Goal: Task Accomplishment & Management: Manage account settings

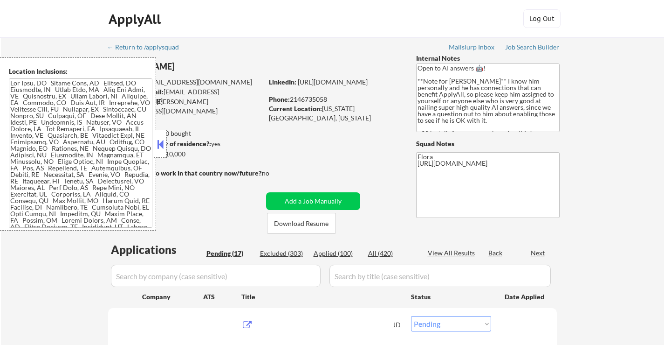
select select ""pending""
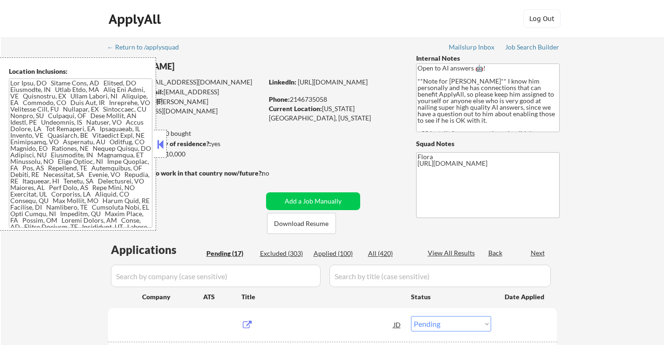
select select ""pending""
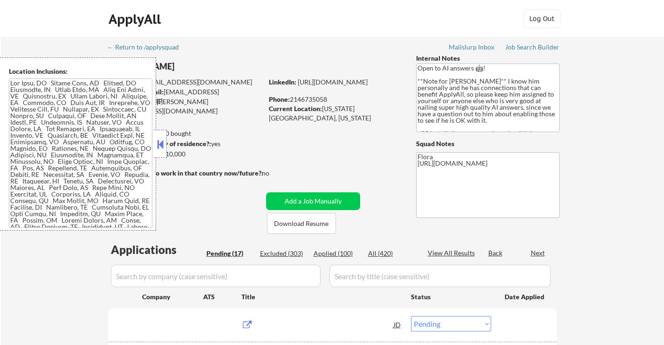
select select ""pending""
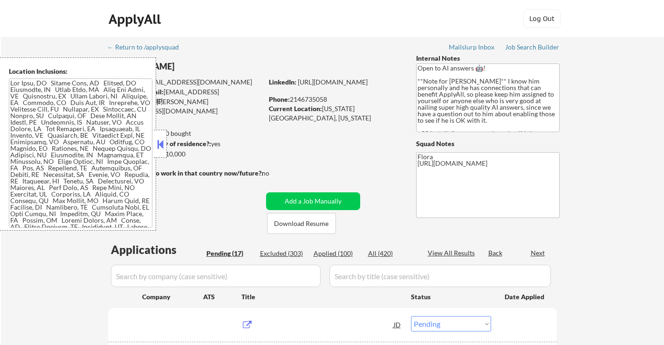
select select ""pending""
click at [160, 144] on button at bounding box center [160, 144] width 10 height 14
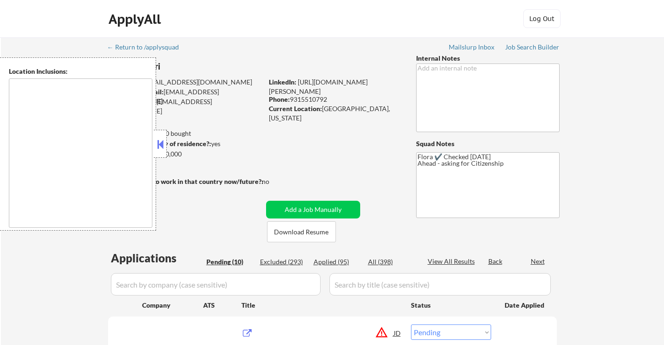
select select ""pending""
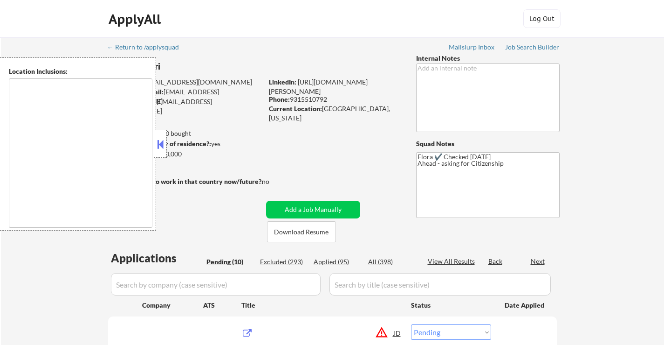
select select ""pending""
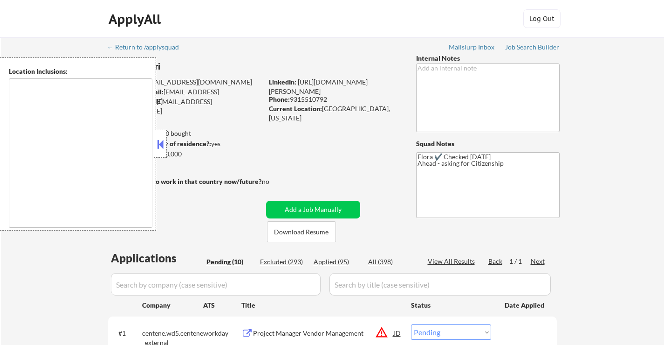
click at [164, 144] on button at bounding box center [160, 144] width 10 height 14
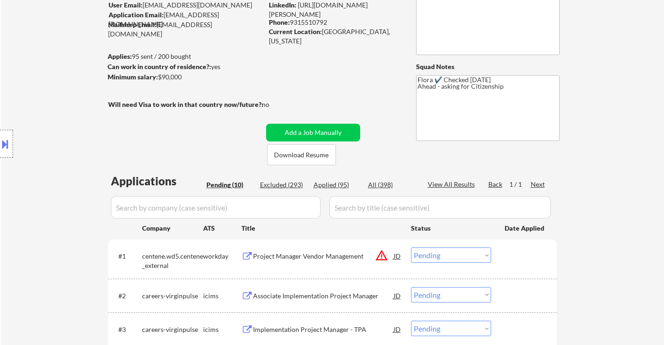
scroll to position [93, 0]
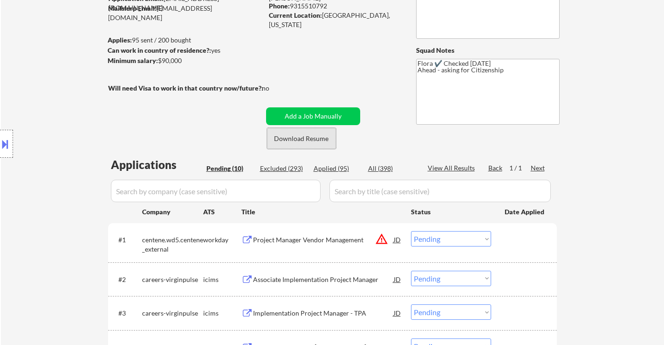
click at [303, 143] on button "Download Resume" at bounding box center [301, 138] width 69 height 21
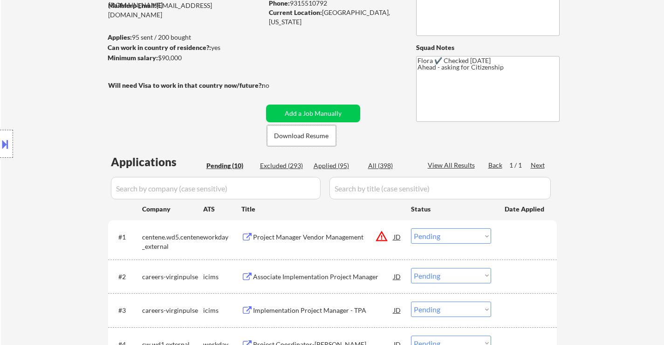
scroll to position [140, 0]
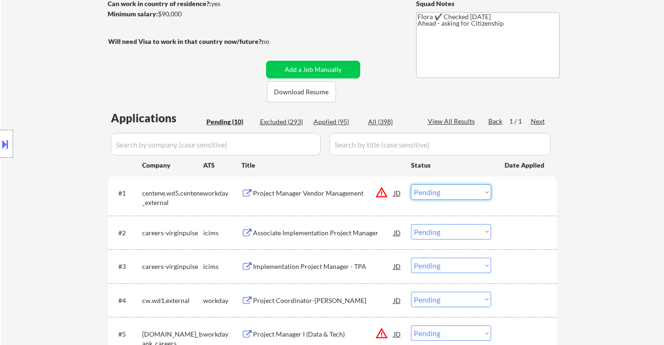
click at [460, 189] on select "Choose an option... Pending Applied Excluded (Questions) Excluded (Expired) Exc…" at bounding box center [451, 191] width 80 height 15
click at [411, 184] on select "Choose an option... Pending Applied Excluded (Questions) Excluded (Expired) Exc…" at bounding box center [451, 191] width 80 height 15
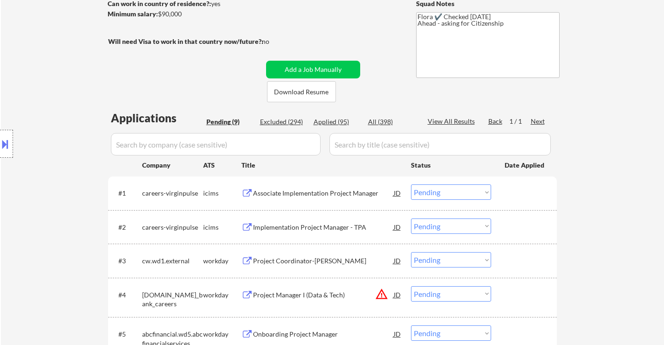
click at [351, 191] on div "Associate Implementation Project Manager" at bounding box center [323, 192] width 141 height 9
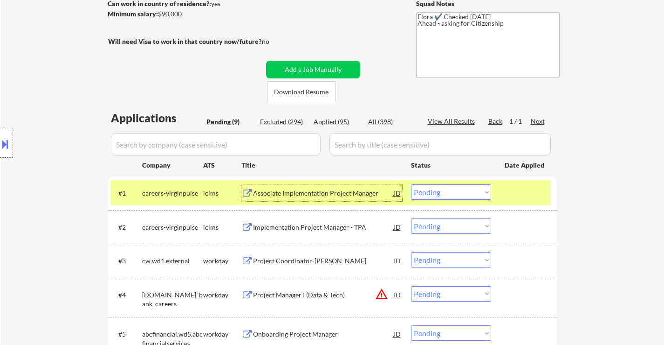
click at [310, 224] on div "Implementation Project Manager - TPA" at bounding box center [323, 226] width 141 height 9
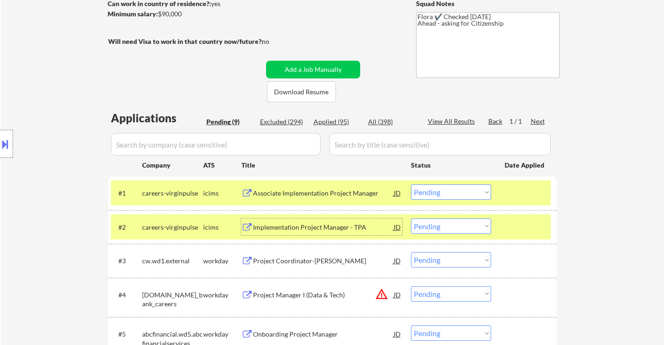
click at [338, 225] on div "Implementation Project Manager - TPA" at bounding box center [323, 226] width 141 height 9
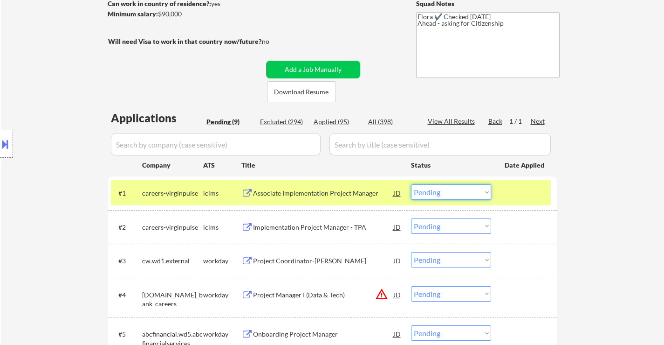
click at [433, 192] on select "Choose an option... Pending Applied Excluded (Questions) Excluded (Expired) Exc…" at bounding box center [451, 191] width 80 height 15
click at [411, 184] on select "Choose an option... Pending Applied Excluded (Questions) Excluded (Expired) Exc…" at bounding box center [451, 191] width 80 height 15
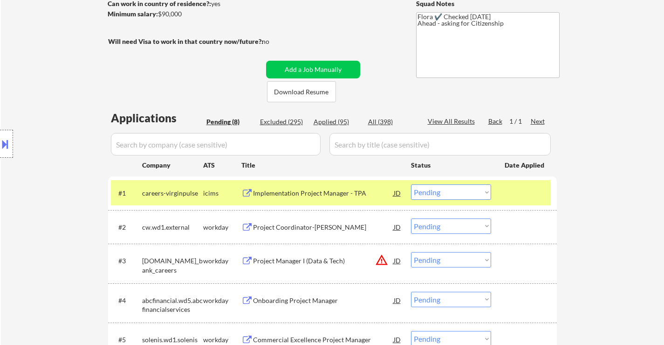
click at [449, 187] on select "Choose an option... Pending Applied Excluded (Questions) Excluded (Expired) Exc…" at bounding box center [451, 191] width 80 height 15
click at [411, 184] on select "Choose an option... Pending Applied Excluded (Questions) Excluded (Expired) Exc…" at bounding box center [451, 191] width 80 height 15
click at [324, 233] on div "Project Coordinator-WIM" at bounding box center [323, 226] width 141 height 17
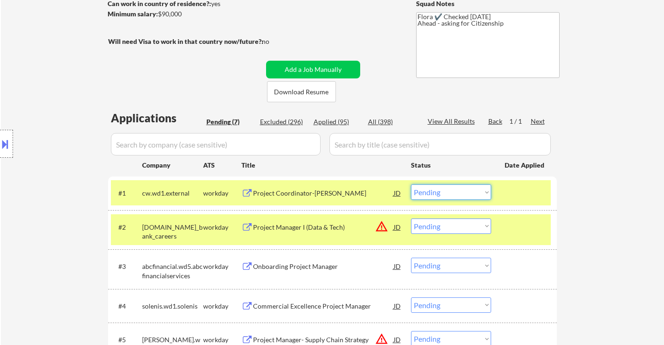
click at [469, 187] on select "Choose an option... Pending Applied Excluded (Questions) Excluded (Expired) Exc…" at bounding box center [451, 191] width 80 height 15
click at [411, 184] on select "Choose an option... Pending Applied Excluded (Questions) Excluded (Expired) Exc…" at bounding box center [451, 191] width 80 height 15
click at [303, 232] on div "Project Manager I (Data & Tech)" at bounding box center [323, 226] width 141 height 17
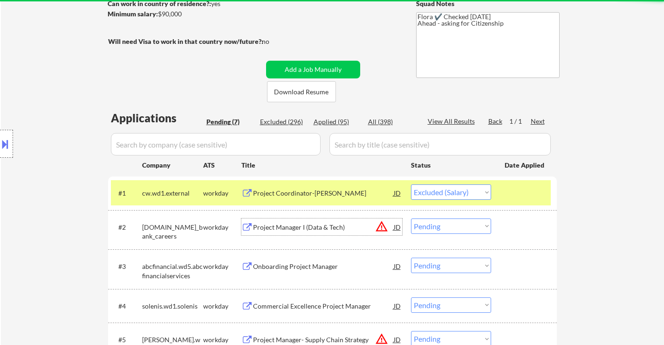
click at [309, 227] on div "Project Manager I (Data & Tech)" at bounding box center [323, 226] width 141 height 9
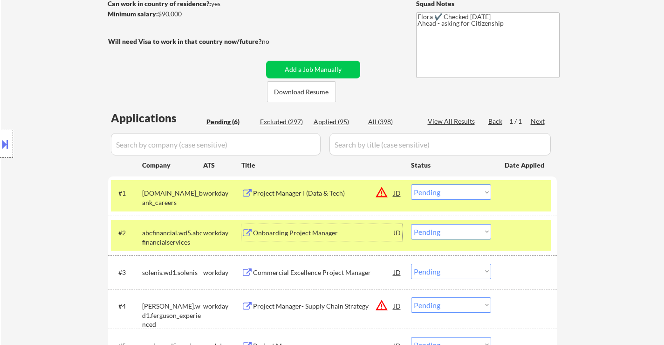
click at [423, 190] on select "Choose an option... Pending Applied Excluded (Questions) Excluded (Expired) Exc…" at bounding box center [451, 191] width 80 height 15
click at [411, 184] on select "Choose an option... Pending Applied Excluded (Questions) Excluded (Expired) Exc…" at bounding box center [451, 191] width 80 height 15
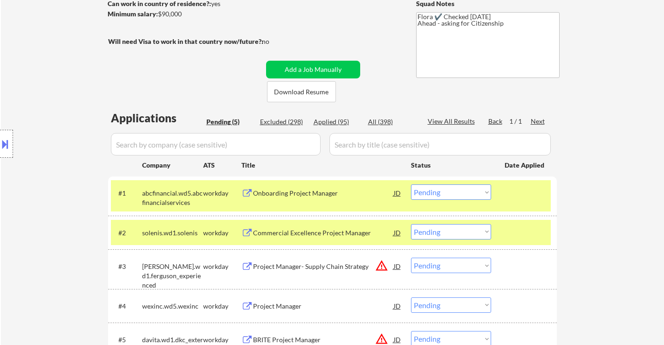
click at [293, 197] on div "Onboarding Project Manager" at bounding box center [323, 192] width 141 height 9
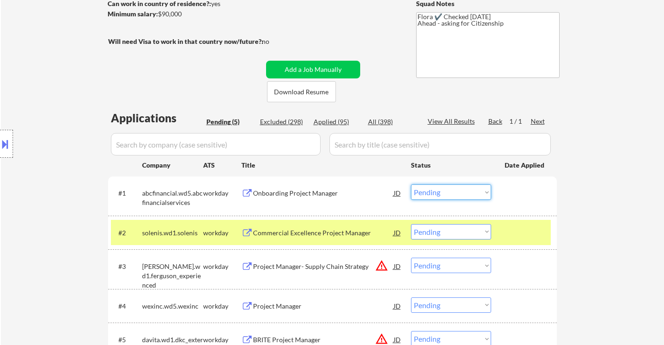
click at [439, 187] on select "Choose an option... Pending Applied Excluded (Questions) Excluded (Expired) Exc…" at bounding box center [451, 191] width 80 height 15
click at [411, 184] on select "Choose an option... Pending Applied Excluded (Questions) Excluded (Expired) Exc…" at bounding box center [451, 191] width 80 height 15
select select ""pending""
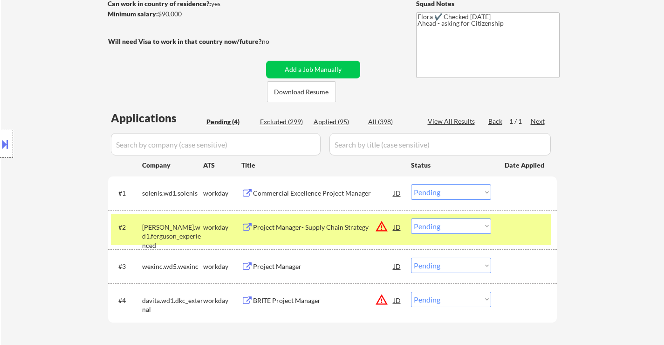
click at [498, 229] on div "#2 ferguson.wd1.ferguson_experienced workday Project Manager- Supply Chain Stra…" at bounding box center [331, 229] width 440 height 31
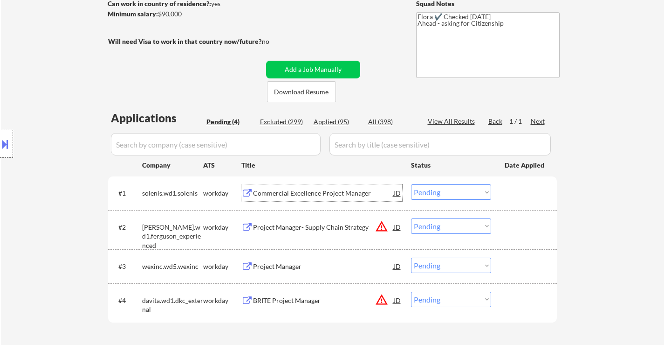
click at [317, 197] on div "Commercial Excellence Project Manager" at bounding box center [323, 192] width 141 height 9
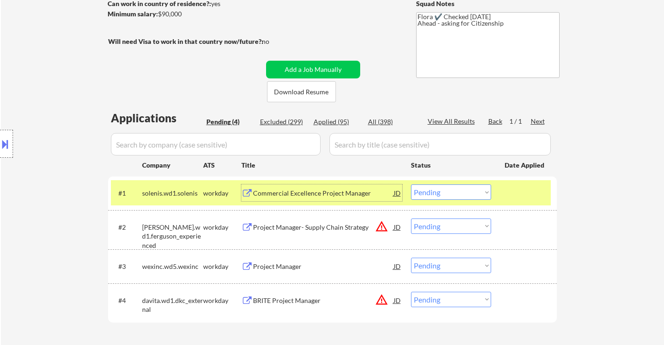
click at [319, 223] on div "Project Manager- Supply Chain Strategy" at bounding box center [323, 226] width 141 height 9
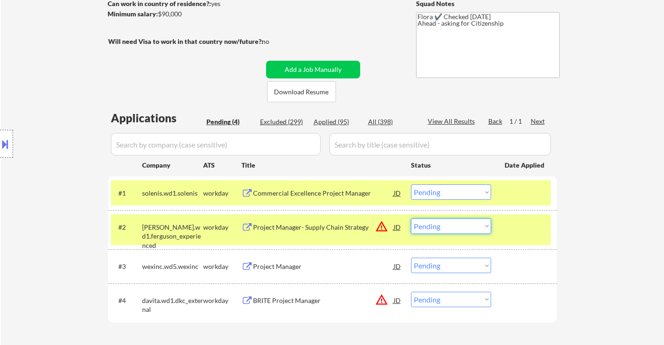
click at [443, 226] on select "Choose an option... Pending Applied Excluded (Questions) Excluded (Expired) Exc…" at bounding box center [451, 225] width 80 height 15
click at [411, 218] on select "Choose an option... Pending Applied Excluded (Questions) Excluded (Expired) Exc…" at bounding box center [451, 225] width 80 height 15
select select ""pending""
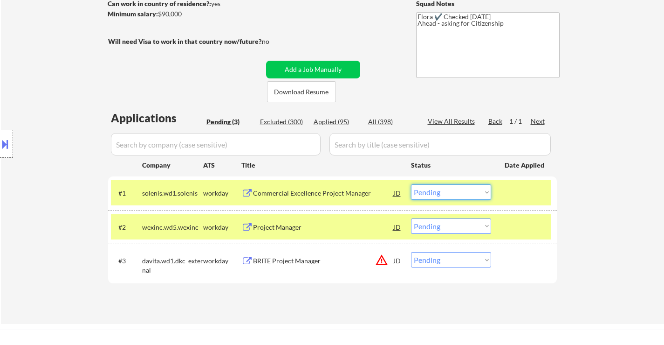
click at [422, 199] on select "Choose an option... Pending Applied Excluded (Questions) Excluded (Expired) Exc…" at bounding box center [451, 191] width 80 height 15
click at [411, 184] on select "Choose an option... Pending Applied Excluded (Questions) Excluded (Expired) Exc…" at bounding box center [451, 191] width 80 height 15
click at [285, 225] on div "Project Manager" at bounding box center [323, 226] width 141 height 9
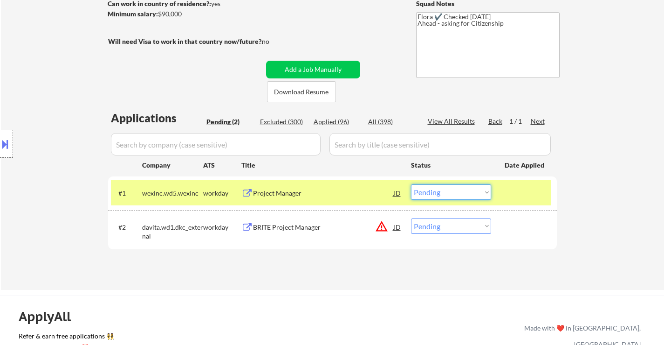
click at [449, 193] on select "Choose an option... Pending Applied Excluded (Questions) Excluded (Expired) Exc…" at bounding box center [451, 191] width 80 height 15
click at [411, 184] on select "Choose an option... Pending Applied Excluded (Questions) Excluded (Expired) Exc…" at bounding box center [451, 191] width 80 height 15
select select ""pending""
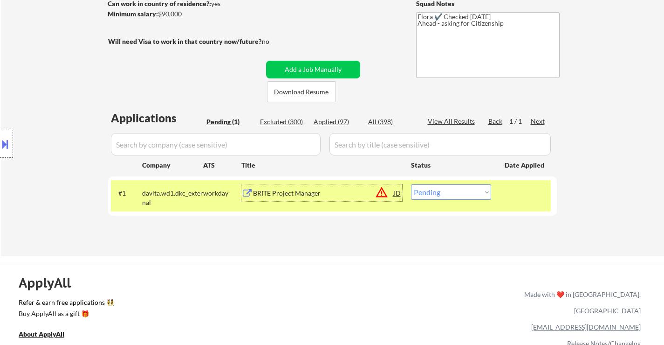
click at [303, 188] on div "BRITE Project Manager" at bounding box center [323, 192] width 141 height 9
